Goal: Entertainment & Leisure: Consume media (video, audio)

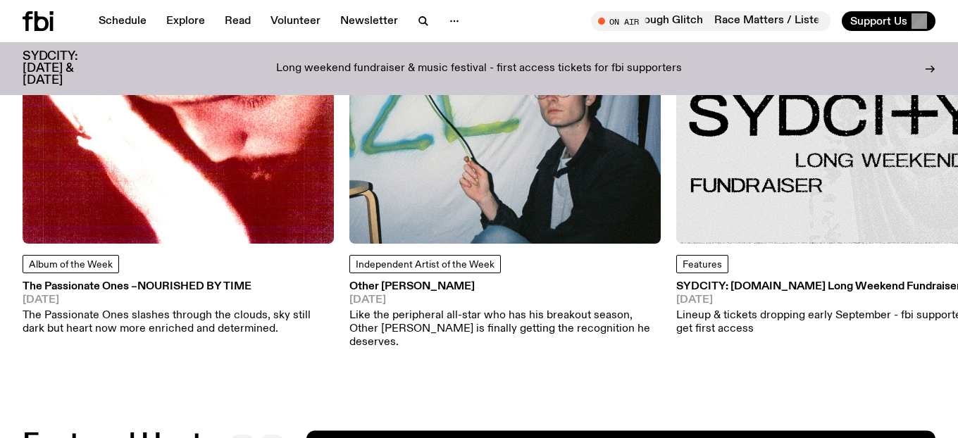
scroll to position [1874, 0]
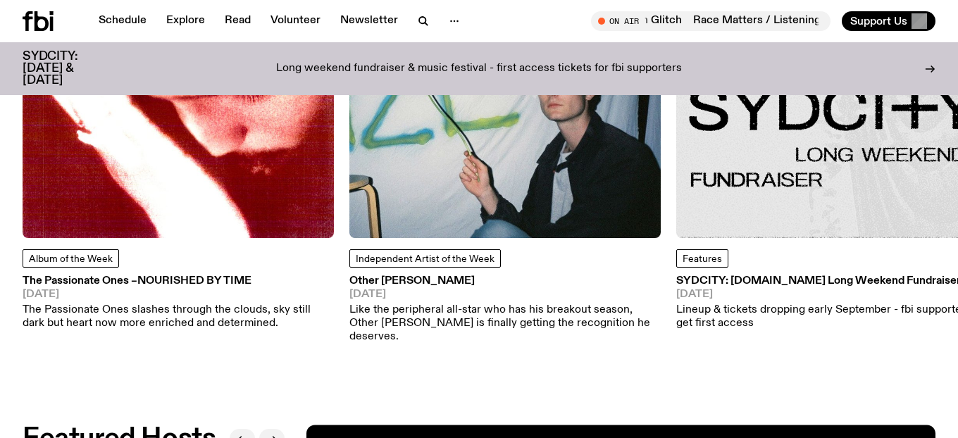
click at [382, 276] on h3 "Other [PERSON_NAME]" at bounding box center [504, 281] width 311 height 11
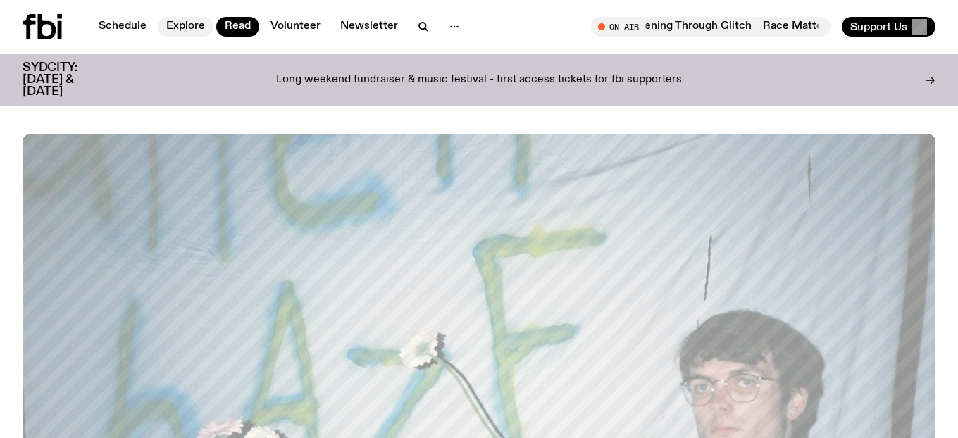
click at [193, 24] on link "Explore" at bounding box center [186, 27] width 56 height 20
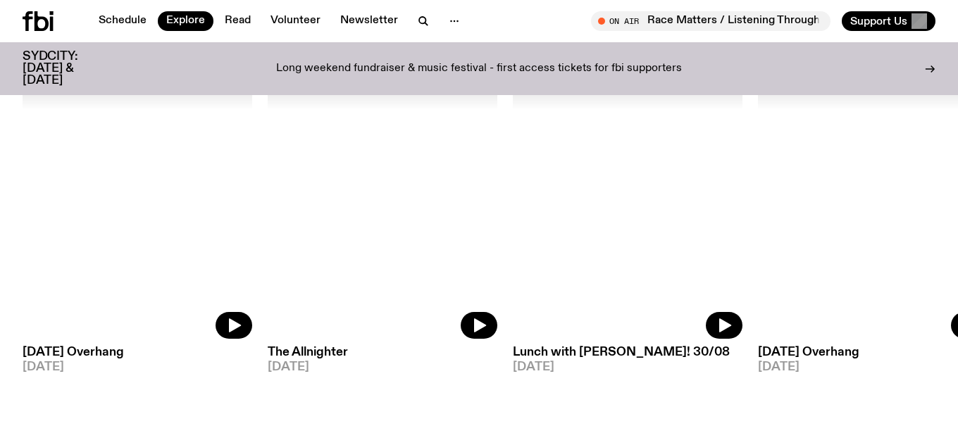
scroll to position [648, 0]
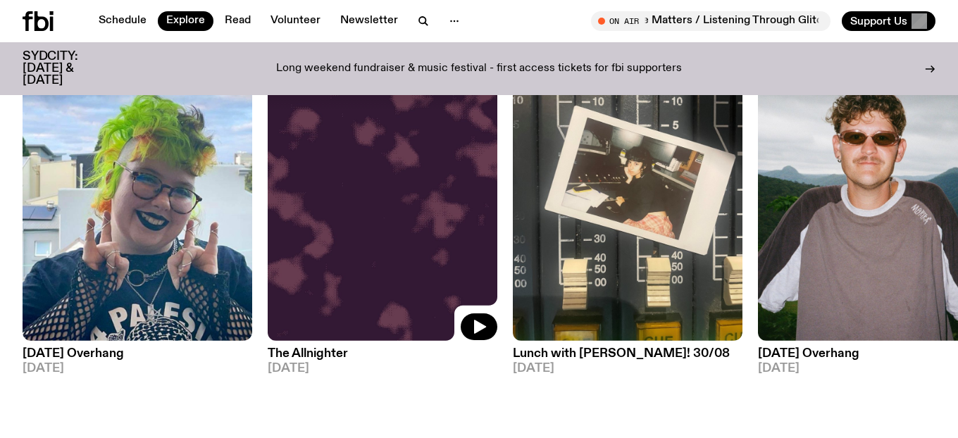
click at [411, 306] on img at bounding box center [383, 188] width 230 height 306
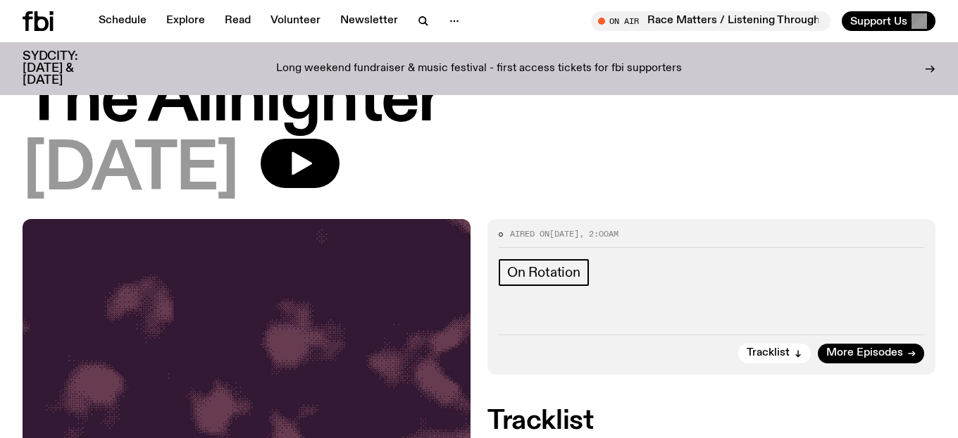
scroll to position [60, 0]
